Goal: Information Seeking & Learning: Find specific fact

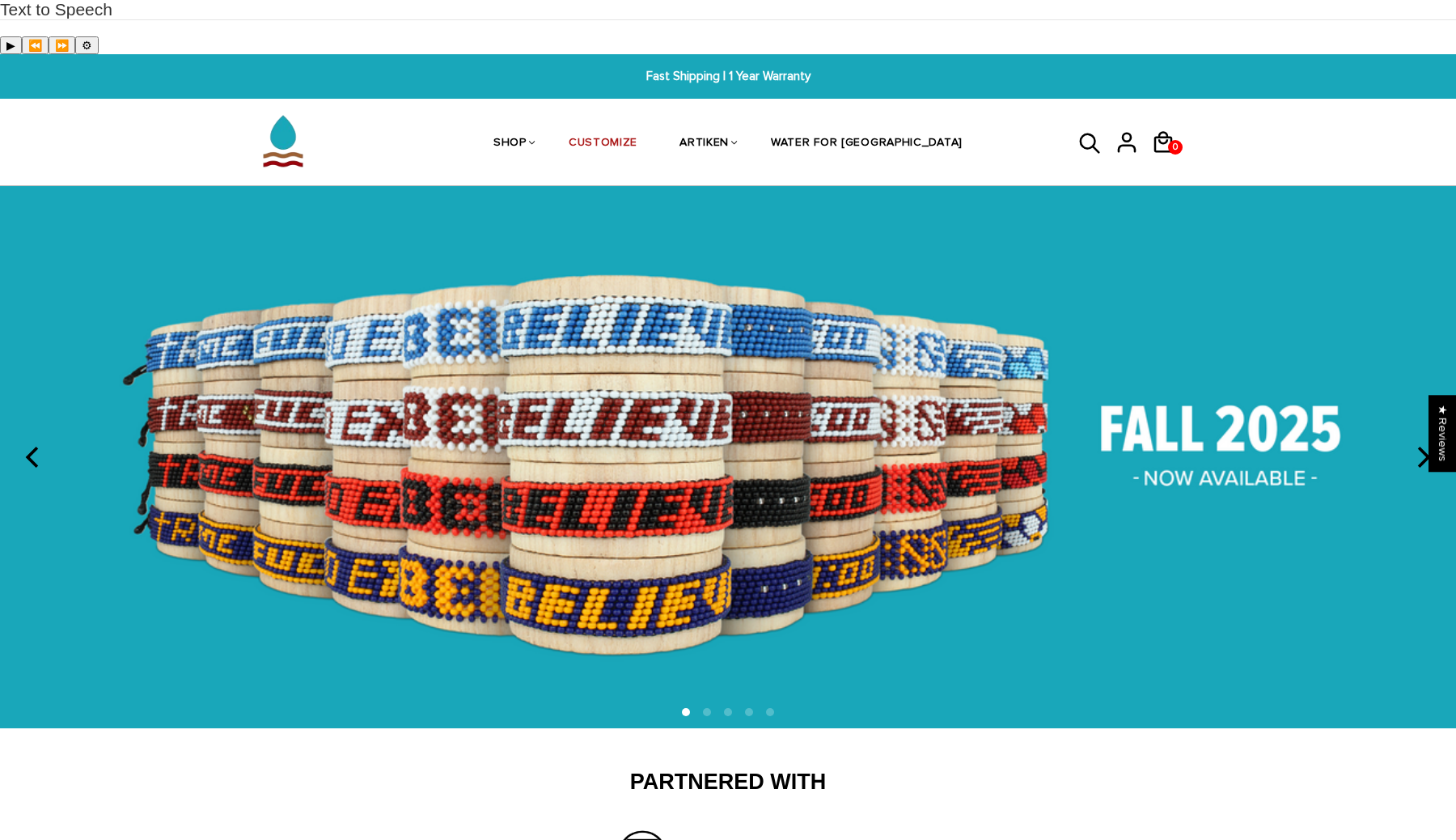
click at [1085, 125] on icon at bounding box center [1091, 144] width 25 height 39
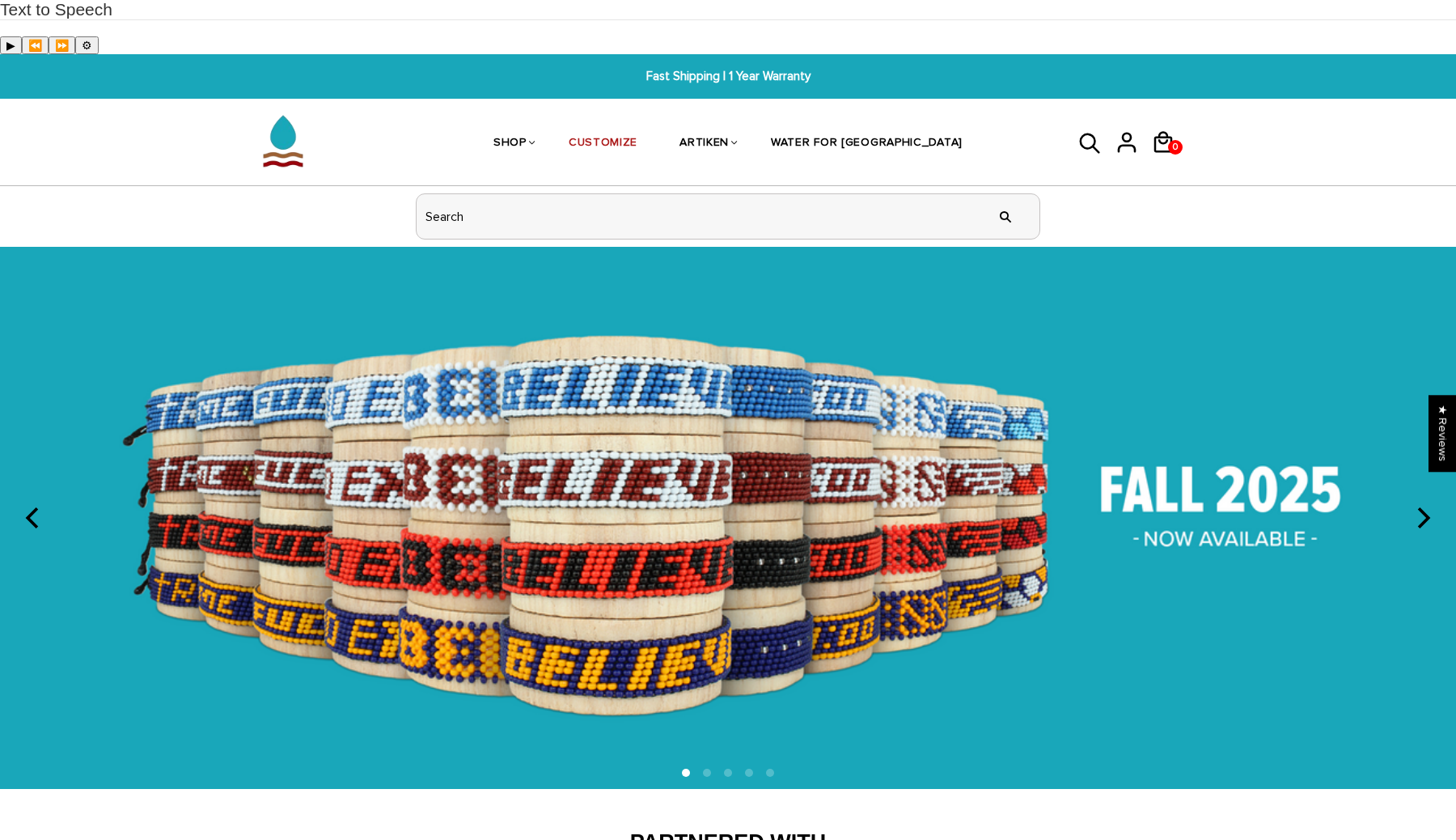
click at [906, 194] on input "header search" at bounding box center [728, 216] width 623 height 44
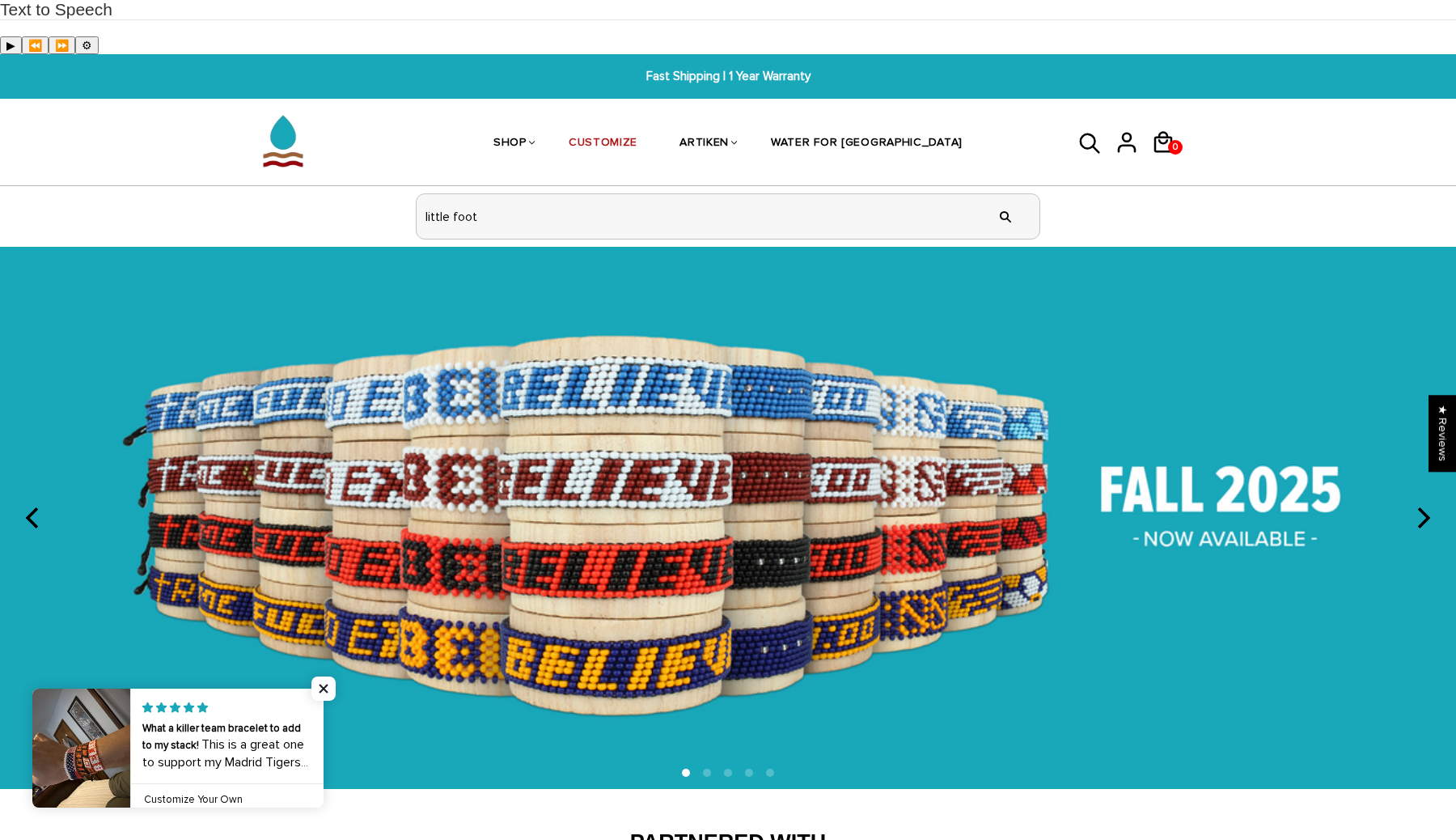
type input "little foot"
click at [990, 186] on input "" at bounding box center [1006, 217] width 32 height 61
